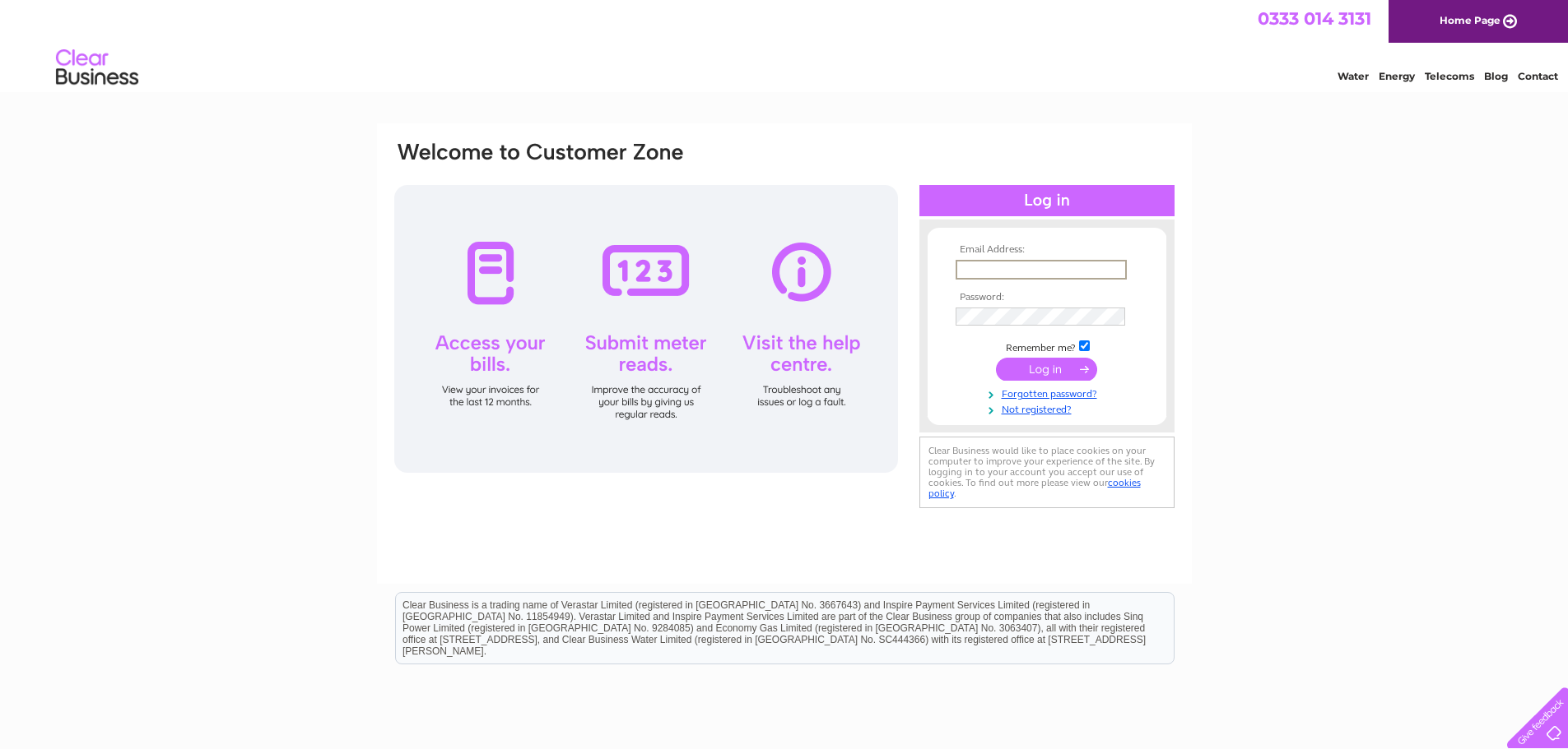
click at [965, 272] on input "text" at bounding box center [1041, 270] width 171 height 19
type input "milltimberfarm@btinternet.com"
click at [1062, 369] on input "submit" at bounding box center [1046, 368] width 101 height 23
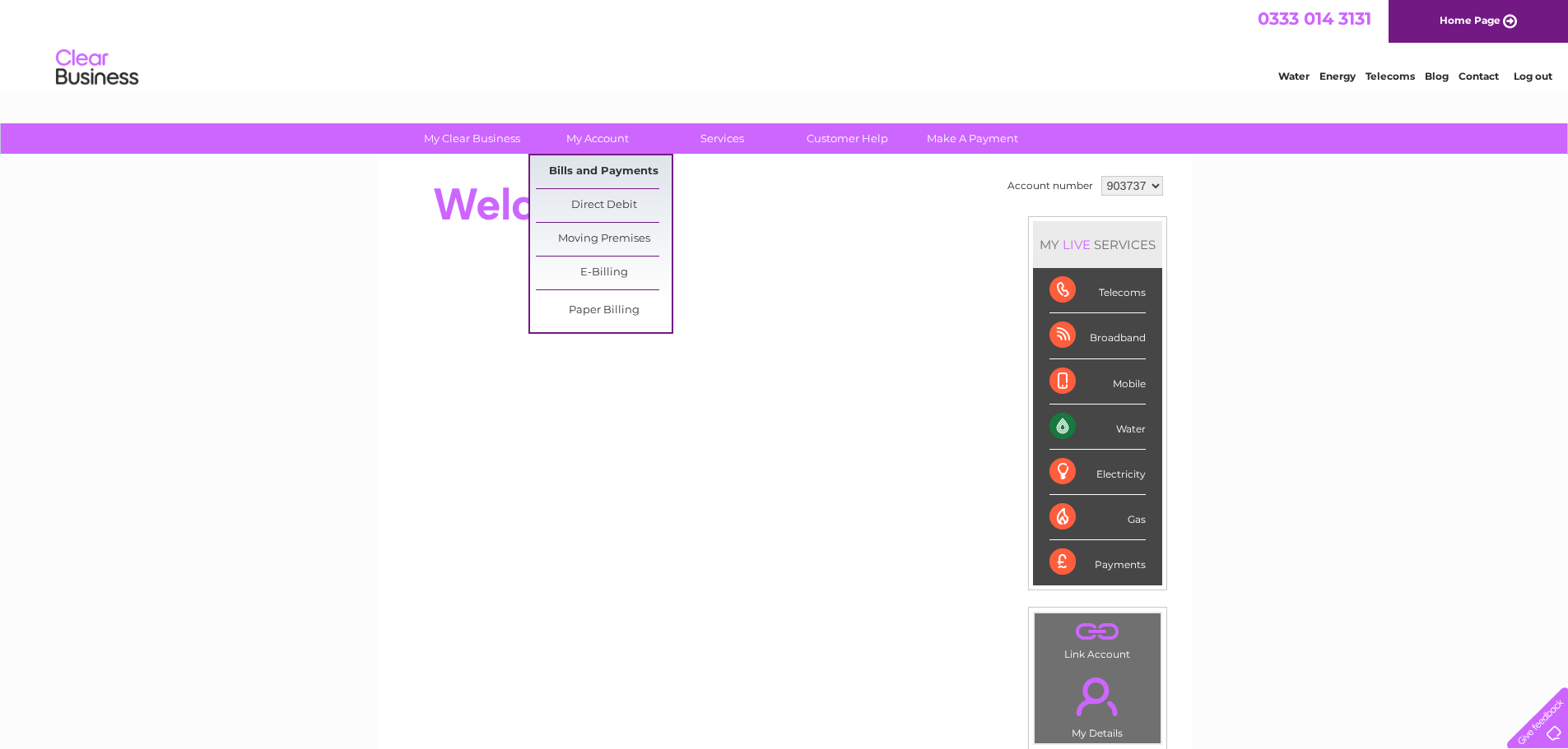
click at [599, 170] on link "Bills and Payments" at bounding box center [603, 172] width 135 height 33
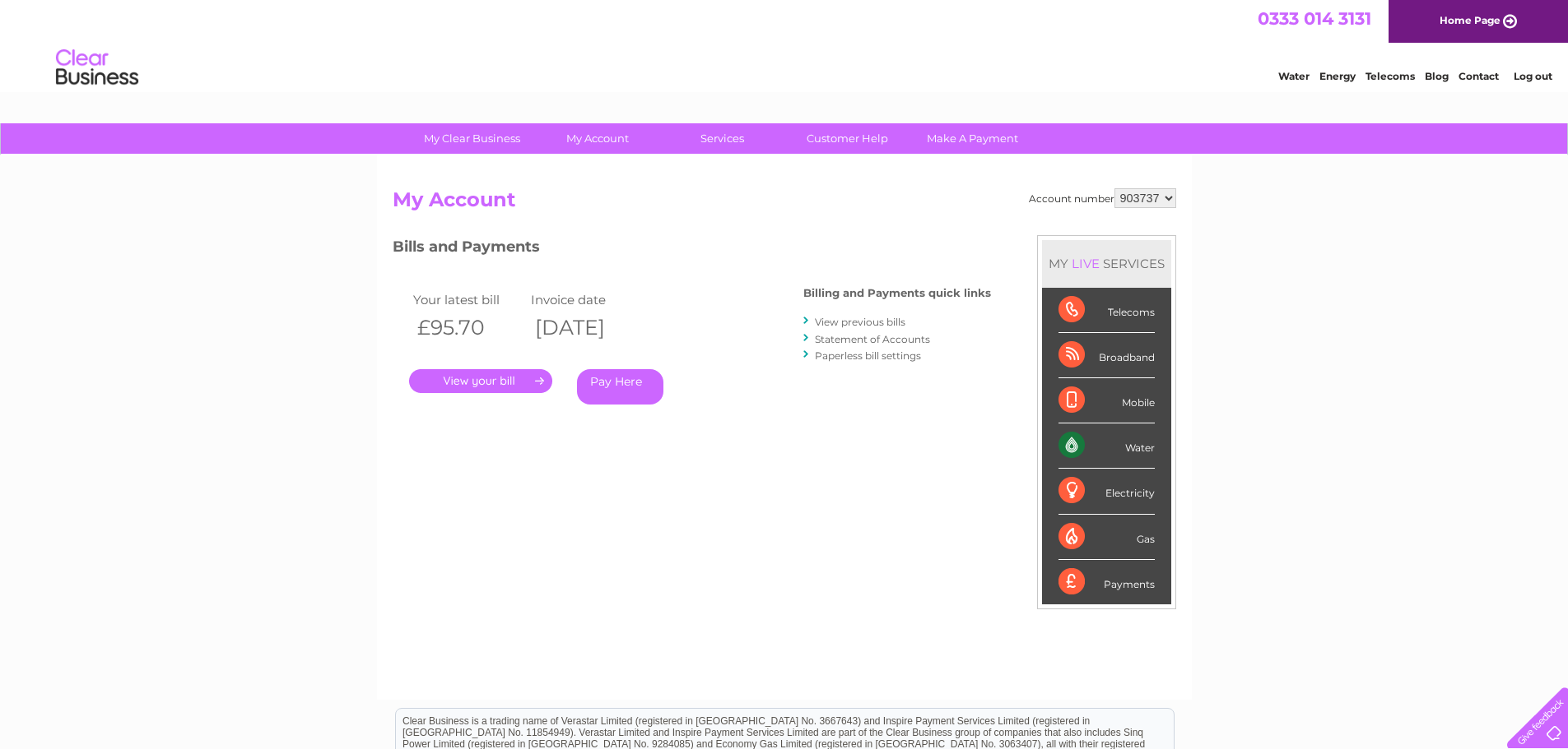
click at [496, 379] on link "." at bounding box center [480, 381] width 143 height 24
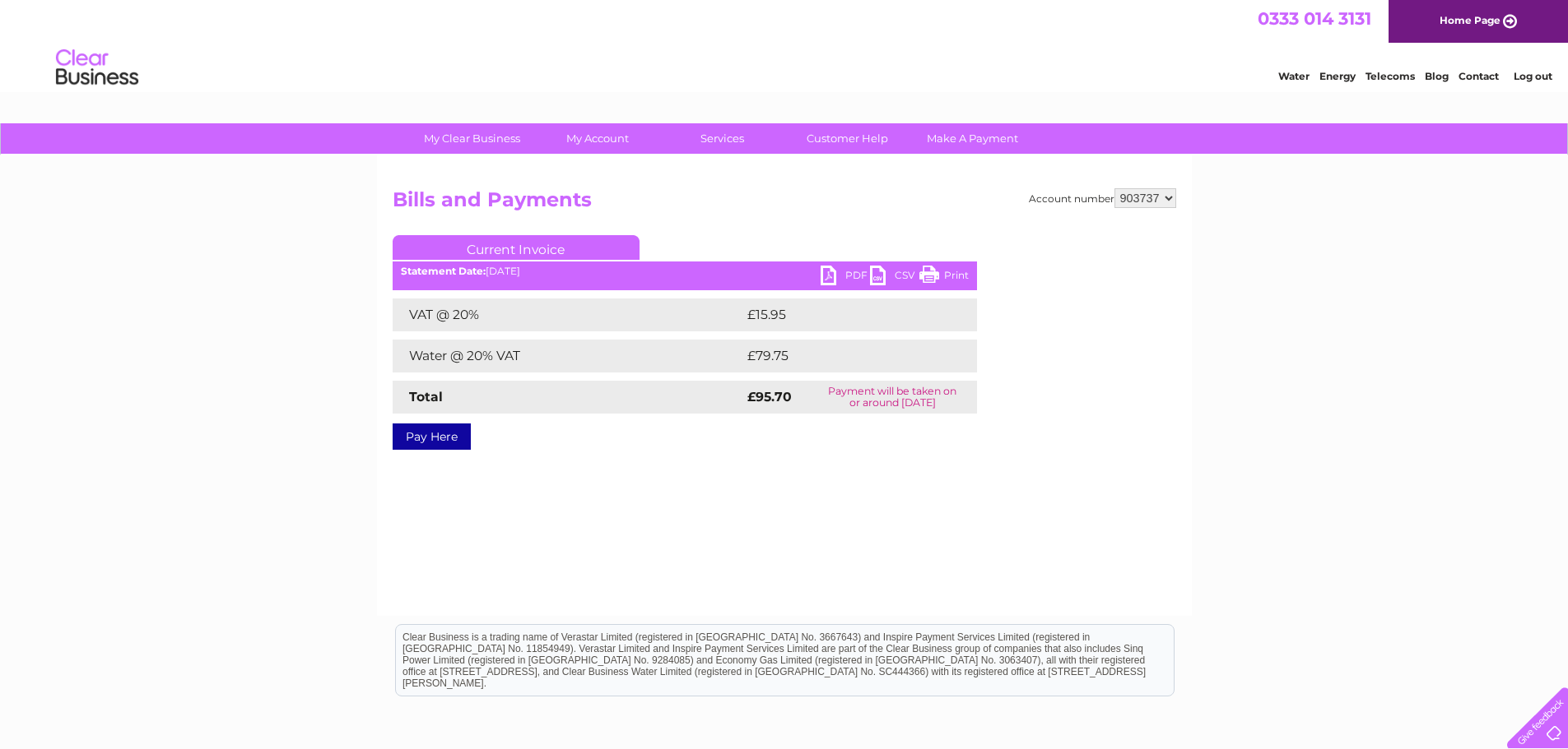
click at [846, 270] on link "PDF" at bounding box center [845, 277] width 50 height 24
click at [1533, 75] on link "Log out" at bounding box center [1533, 76] width 39 height 12
